Goal: Information Seeking & Learning: Learn about a topic

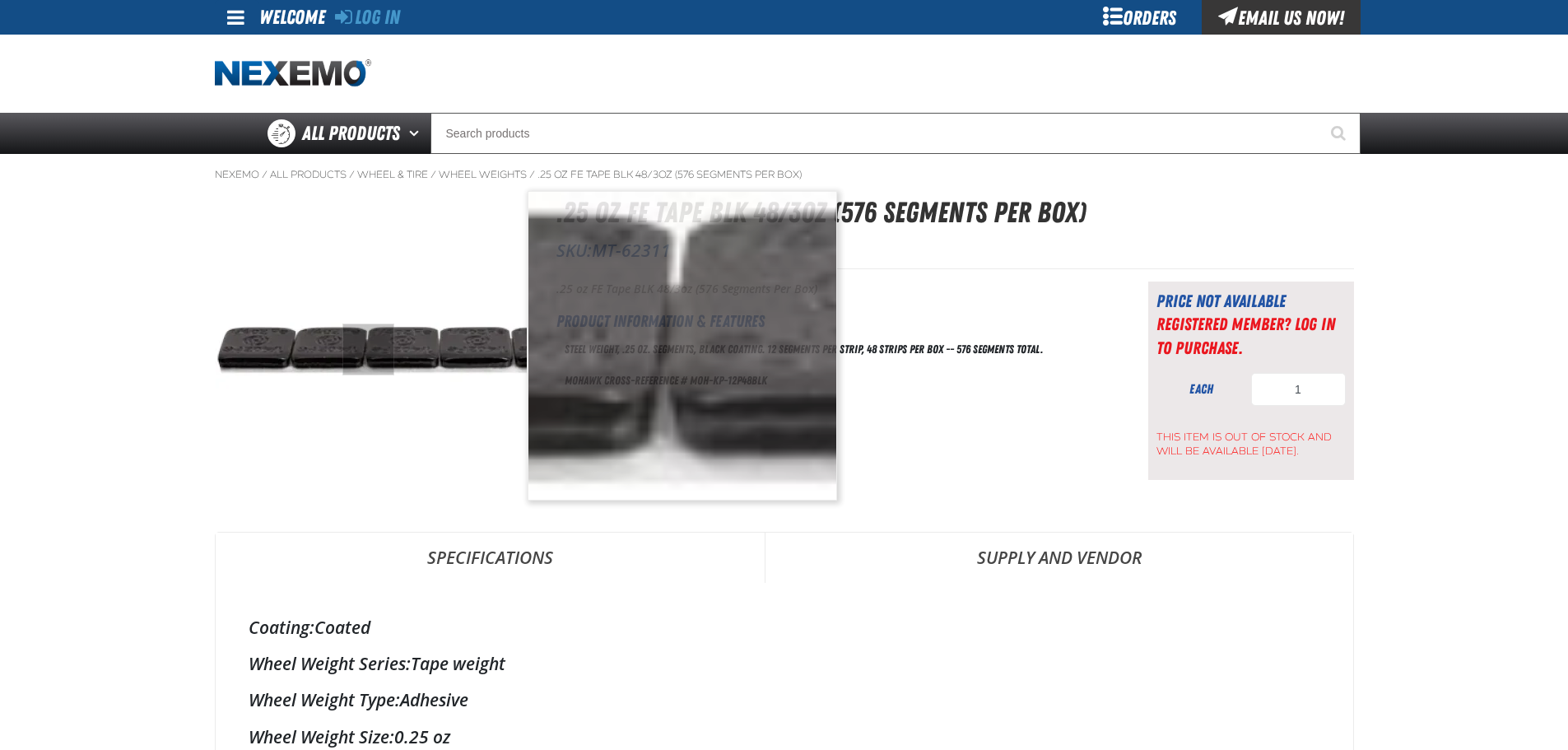
click at [368, 350] on img at bounding box center [371, 346] width 311 height 311
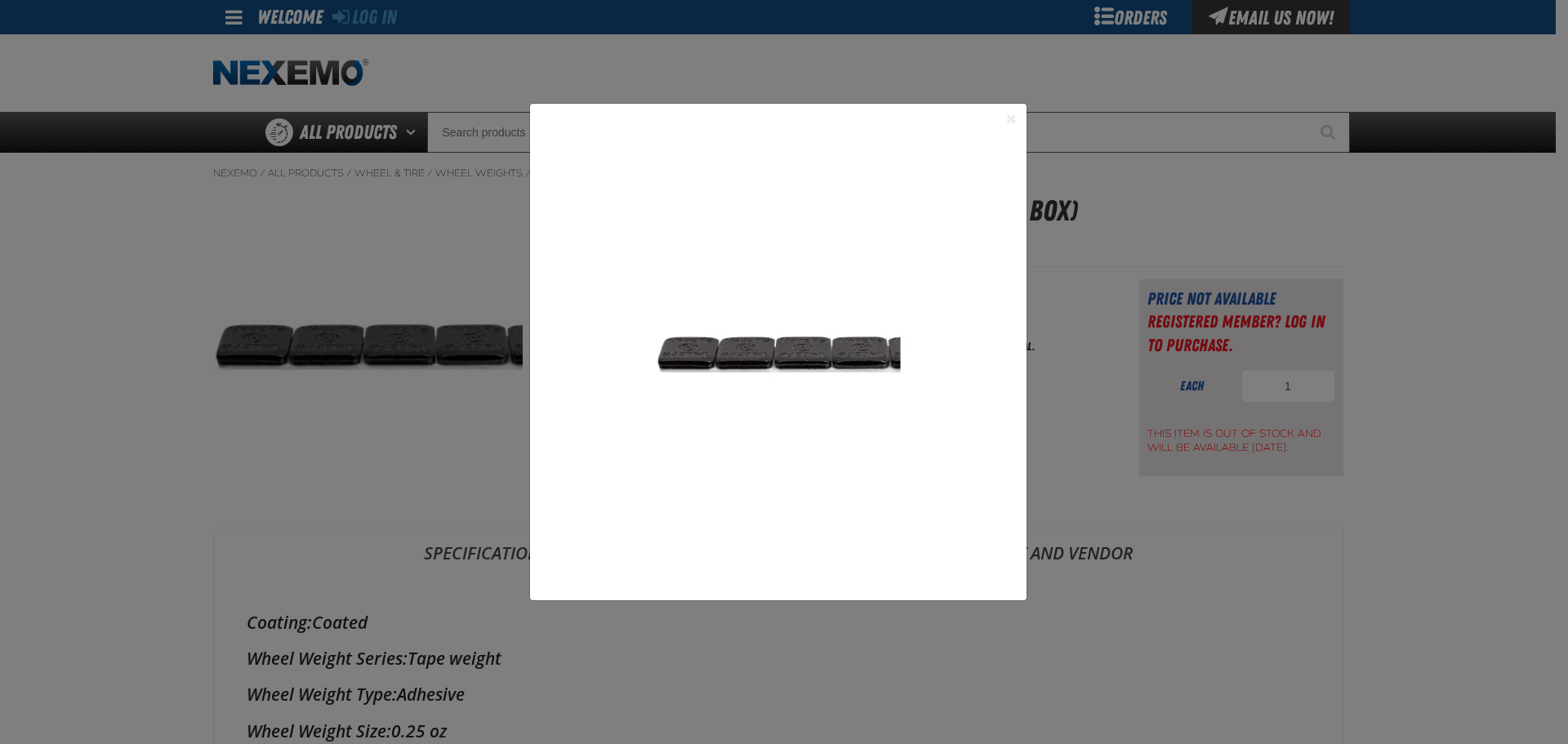
click at [1019, 112] on div "1" at bounding box center [778, 352] width 496 height 496
click at [1011, 122] on button "Close the Dialog" at bounding box center [1013, 118] width 20 height 20
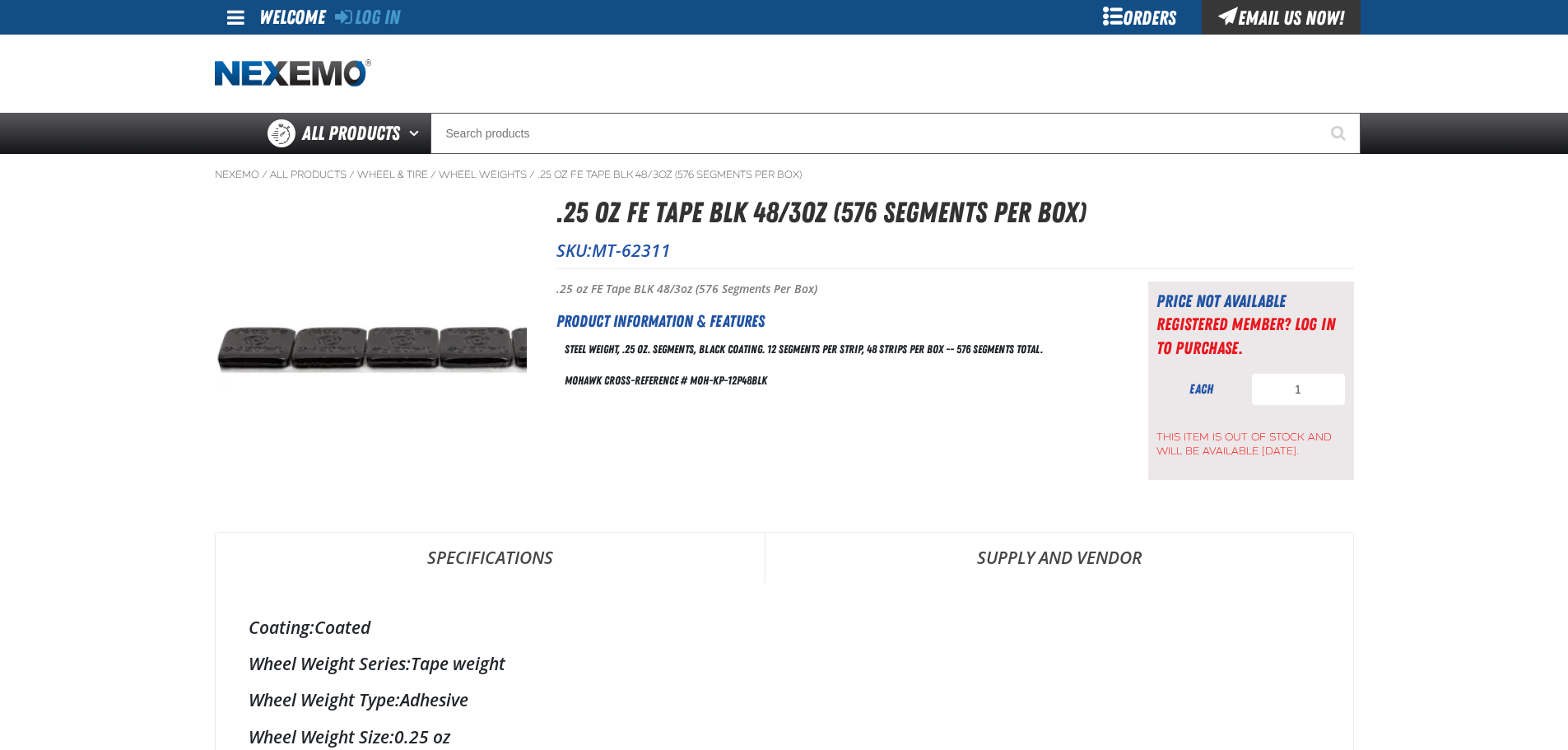
click at [1104, 215] on h1 ".25 oz FE Tape BLK 48/3oz (576 Segments Per Box)" at bounding box center [954, 213] width 797 height 44
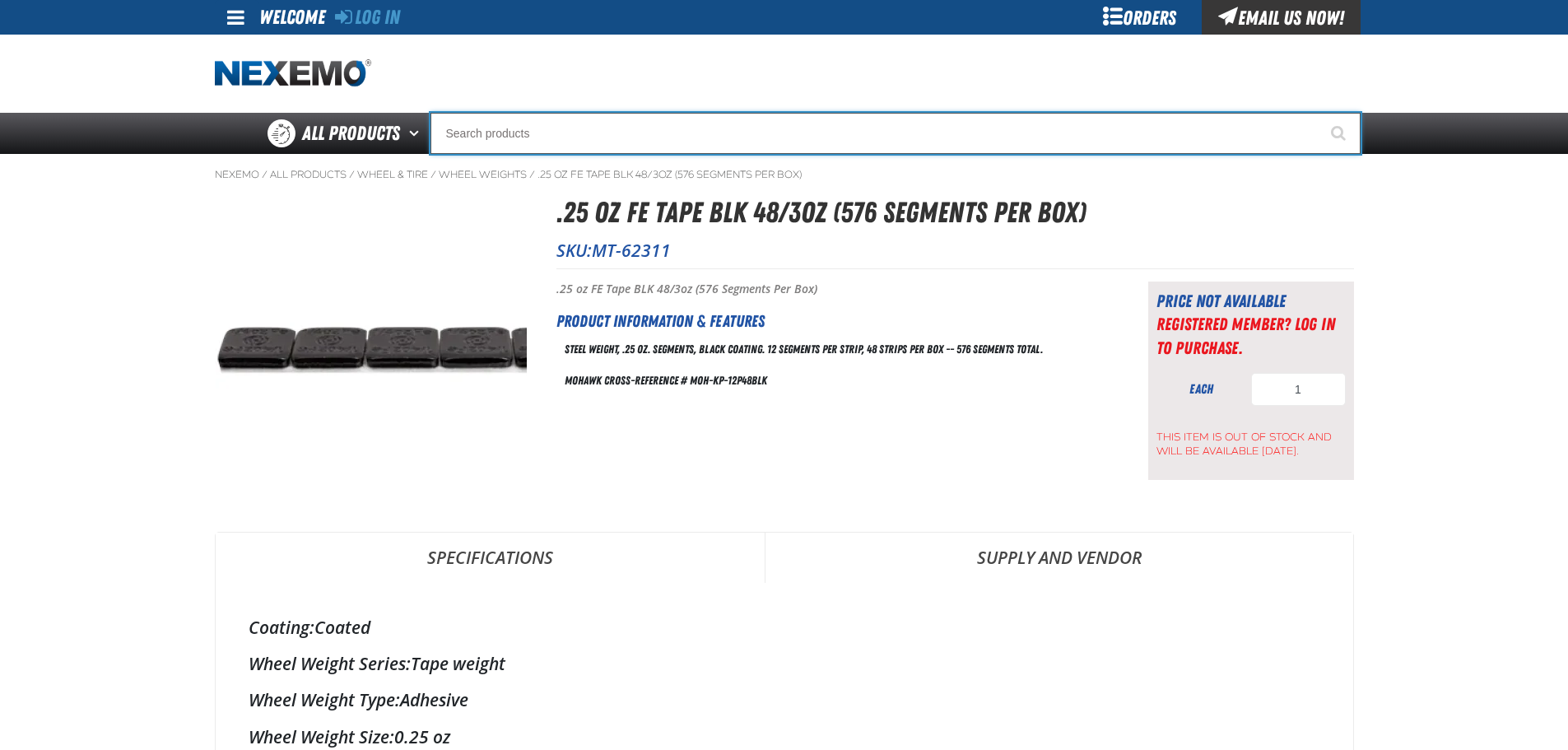
click at [717, 133] on input "Search" at bounding box center [895, 133] width 930 height 41
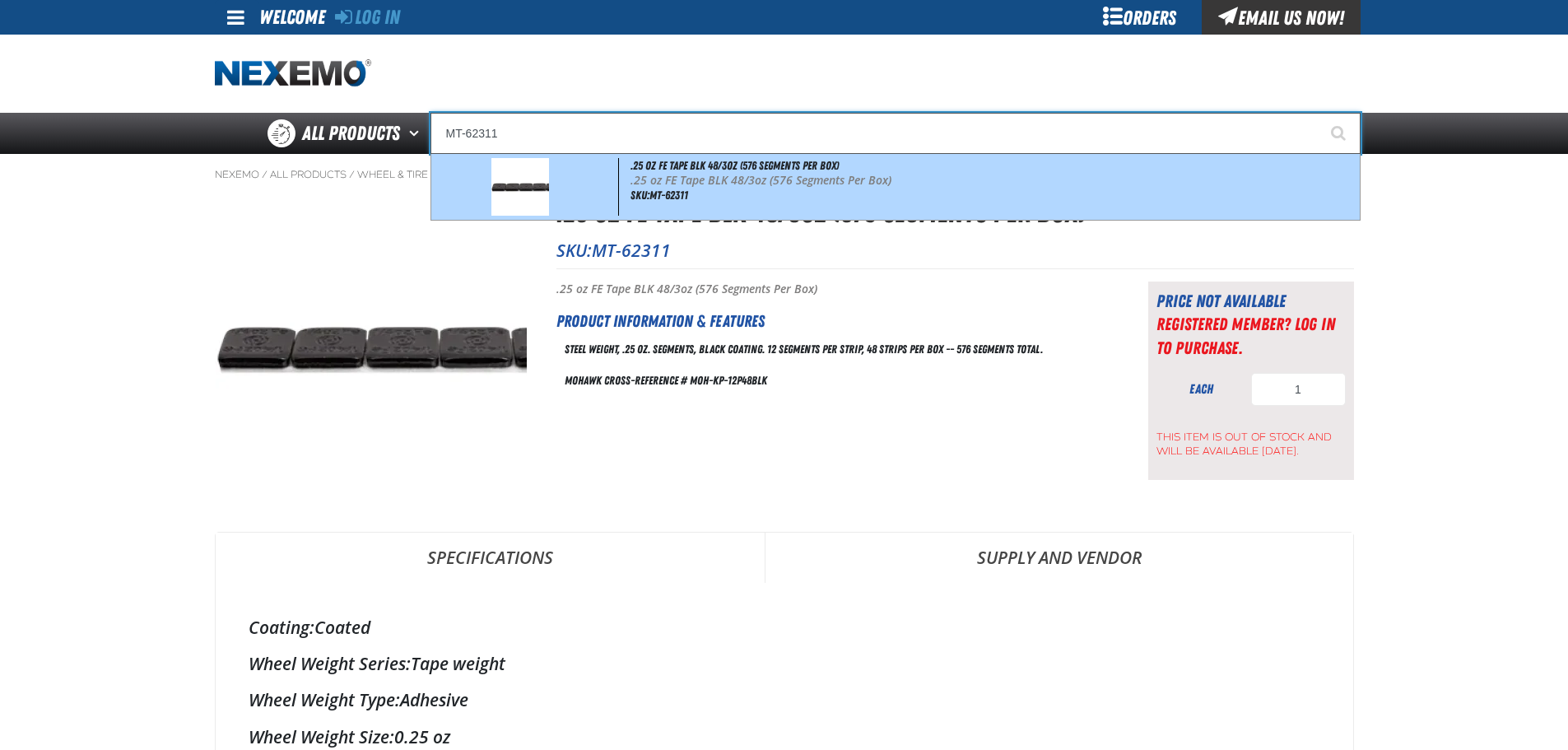
click at [751, 175] on p ".25 oz FE Tape BLK 48/3oz (576 Segments Per Box)" at bounding box center [993, 180] width 726 height 14
type input ".25 oz FE Tape BLK 48/3oz (576 Segments Per Box)"
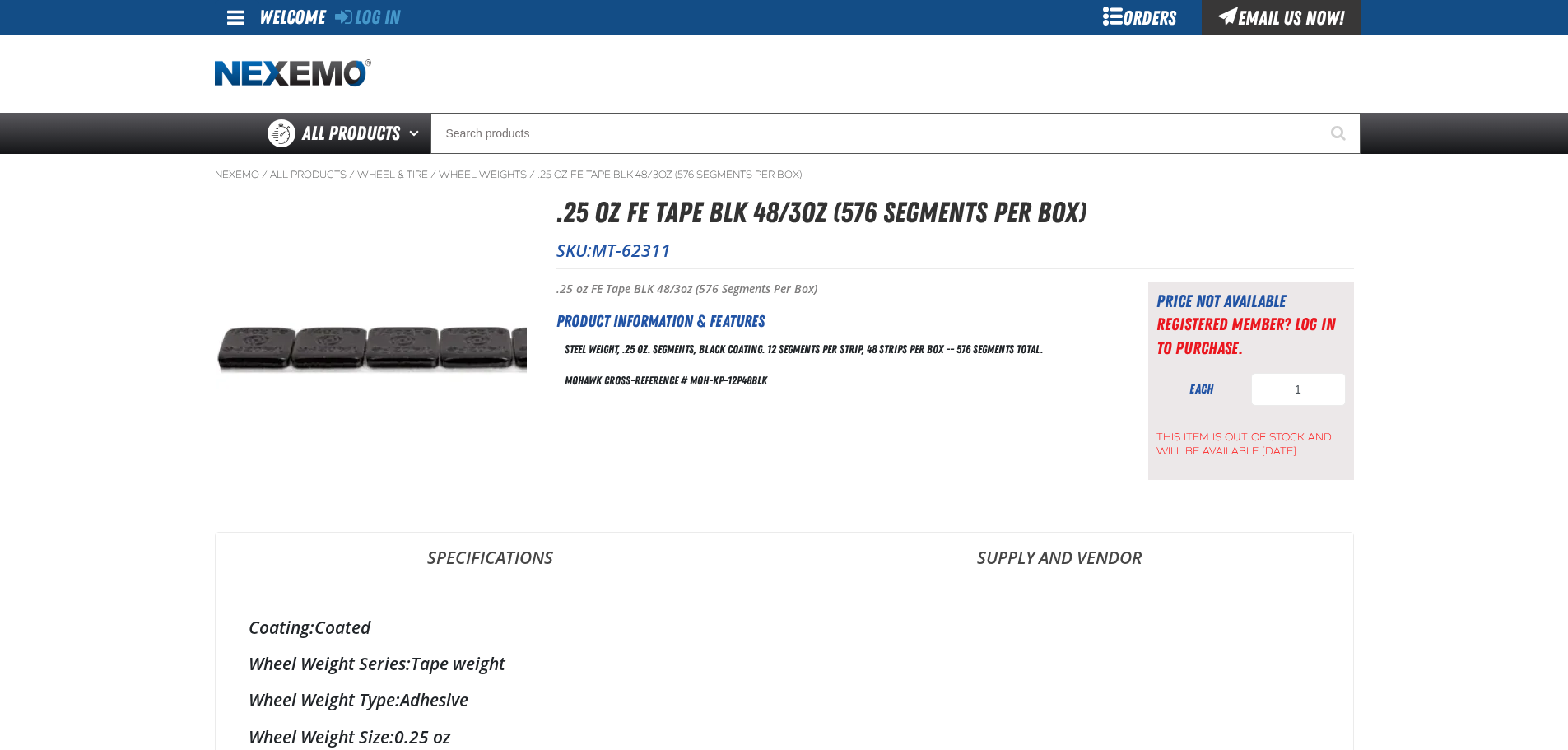
click at [999, 294] on p ".25 oz FE Tape BLK 48/3oz (576 Segments Per Box)" at bounding box center [831, 289] width 550 height 16
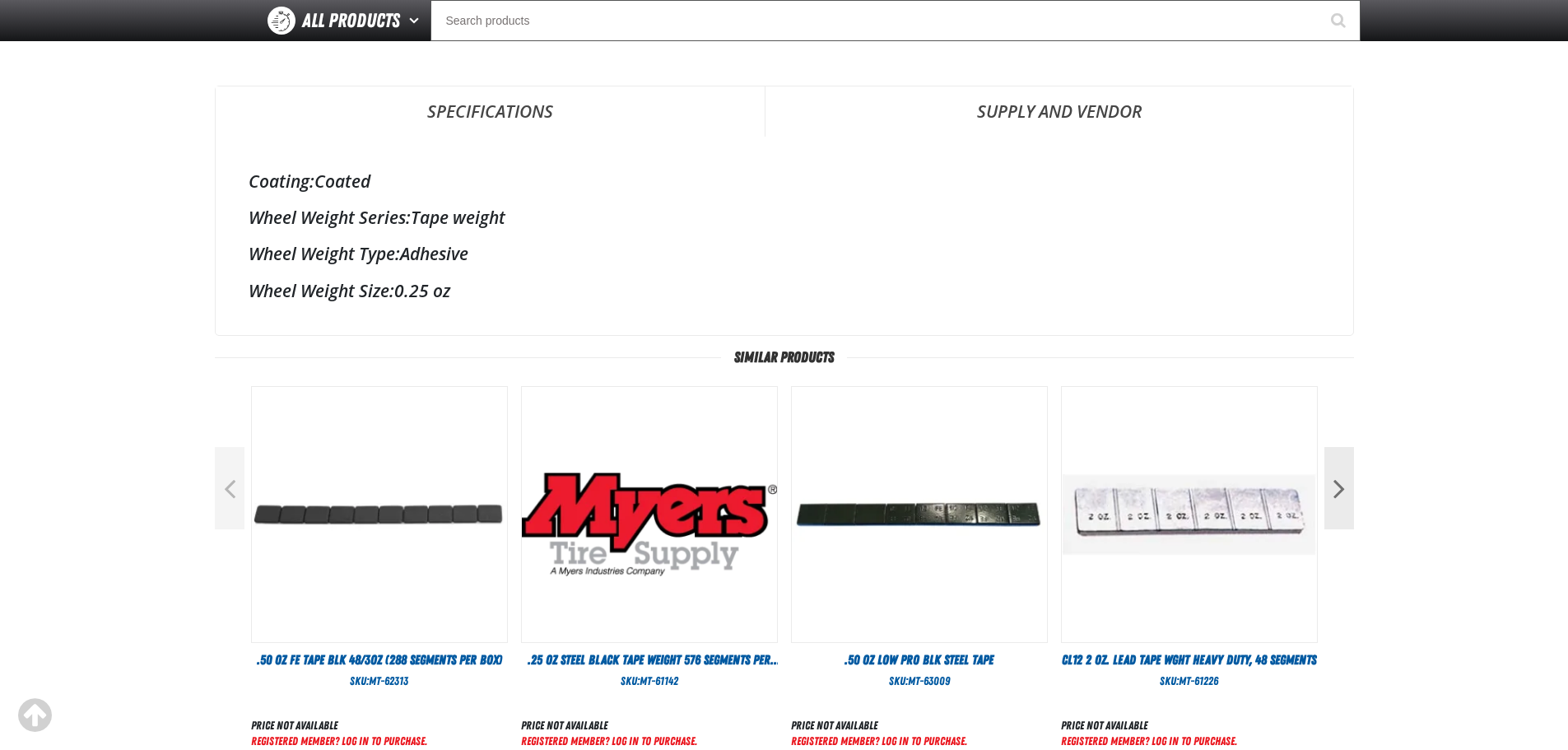
scroll to position [439, 0]
